Goal: Task Accomplishment & Management: Use online tool/utility

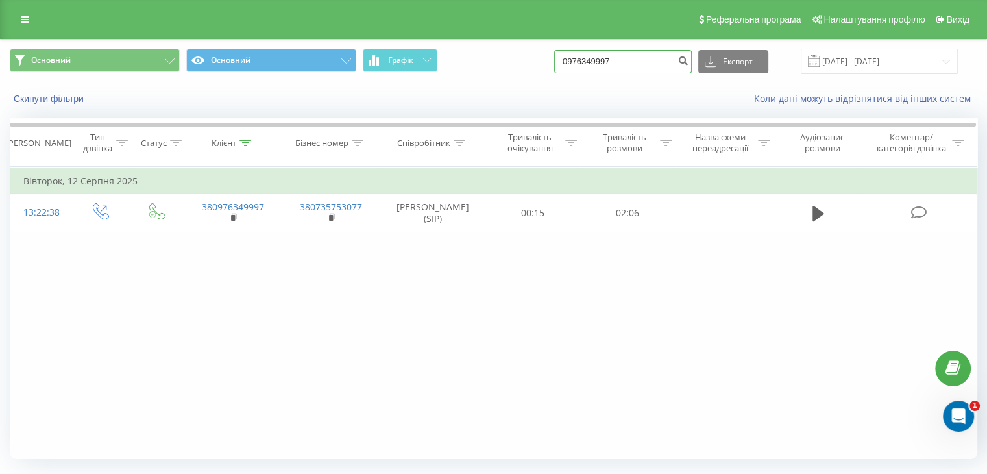
drag, startPoint x: 652, startPoint y: 64, endPoint x: 543, endPoint y: 55, distance: 109.5
click at [543, 55] on div "Основний Основний Графік 0976349997 Експорт .csv .xls .xlsx 22.05.2025 - 22.08.…" at bounding box center [494, 61] width 968 height 25
paste input "733405564"
type input "0733405564"
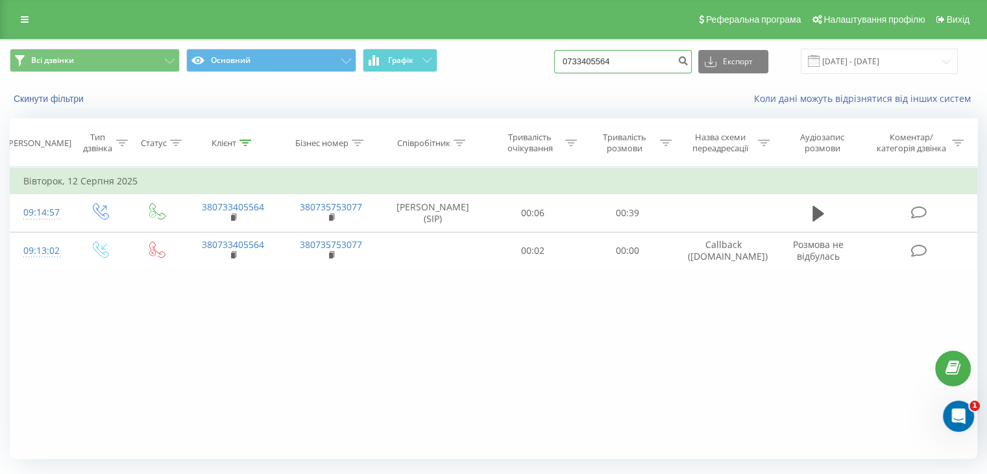
drag, startPoint x: 643, startPoint y: 63, endPoint x: 561, endPoint y: 63, distance: 81.8
click at [546, 64] on div "Всі дзвінки Основний Графік 0733405564 Експорт .csv .xls .xlsx [DATE] - [DATE]" at bounding box center [494, 61] width 968 height 25
paste input "986394577"
type input "0986394577"
click at [689, 63] on icon "submit" at bounding box center [683, 59] width 11 height 8
